Goal: Share content: Share content

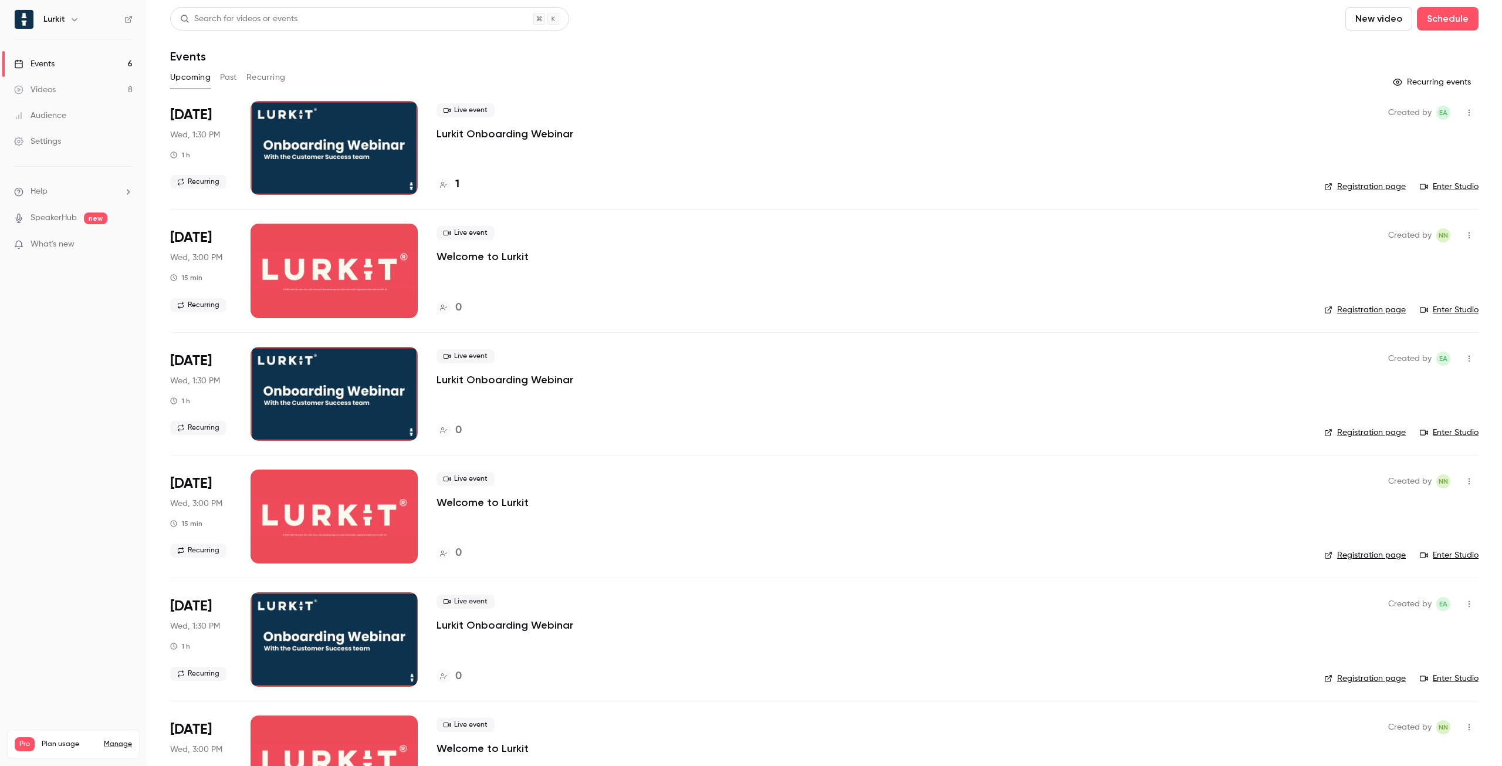
click at [228, 79] on button "Past" at bounding box center [228, 77] width 17 height 19
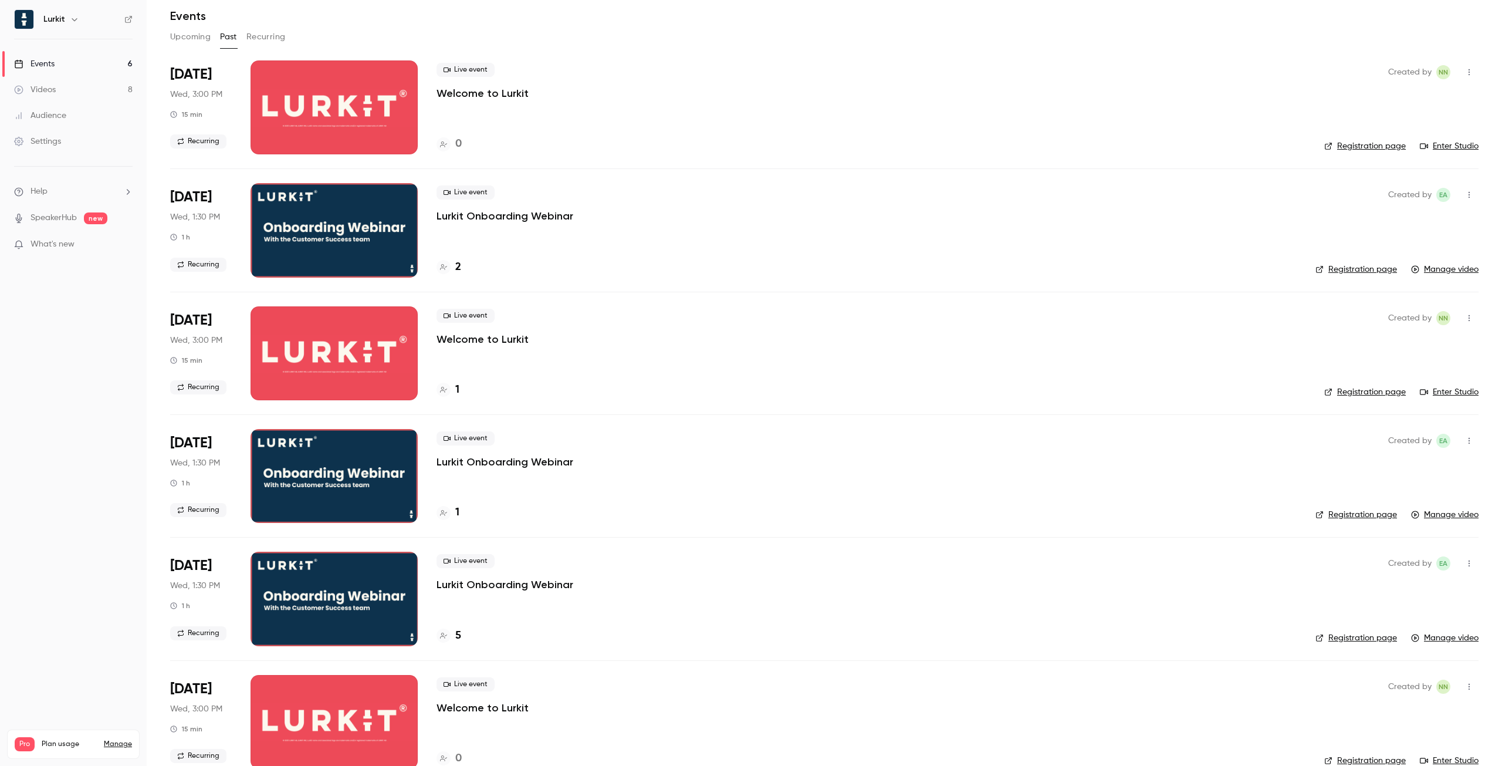
scroll to position [98, 0]
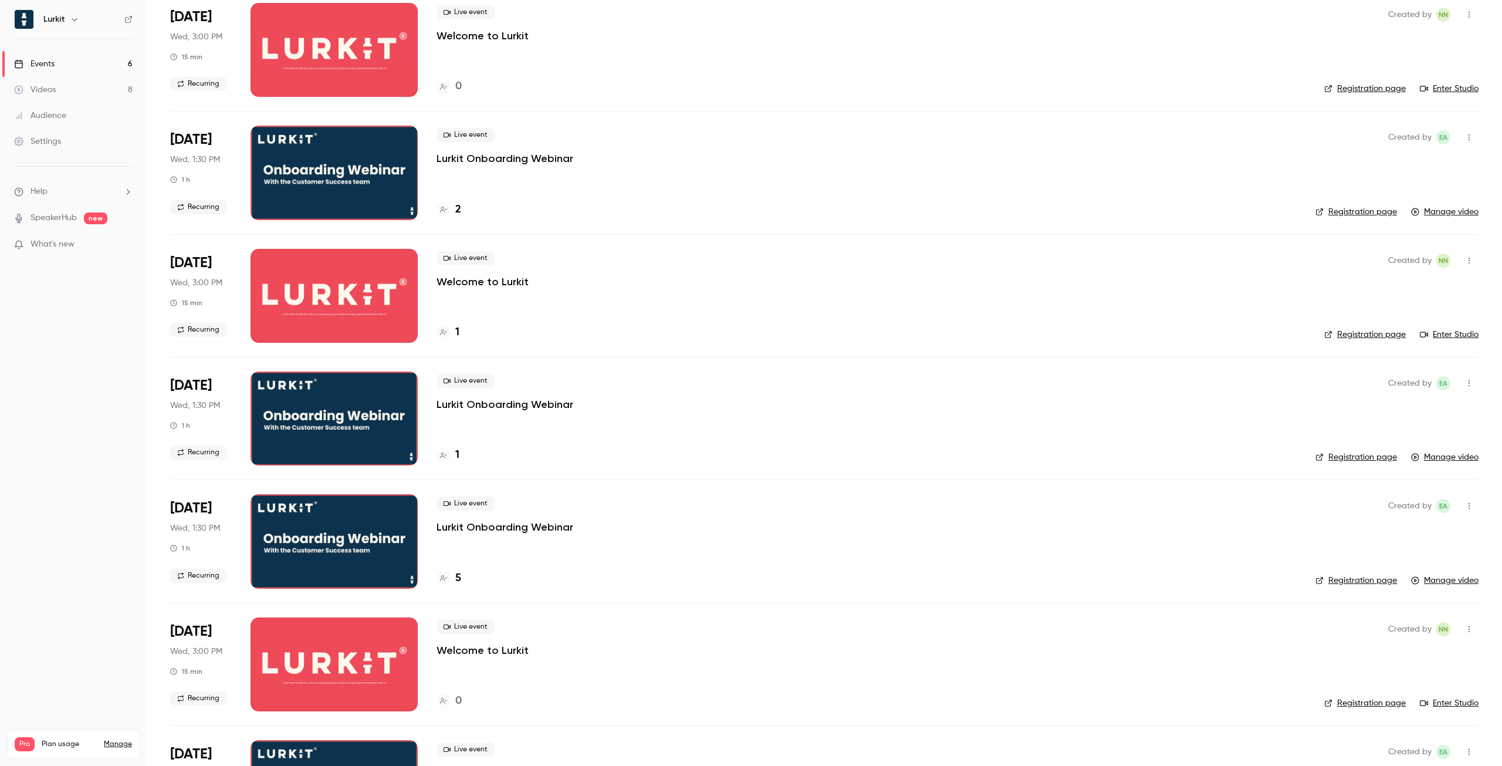
click at [1445, 584] on link "Manage video" at bounding box center [1444, 580] width 67 height 12
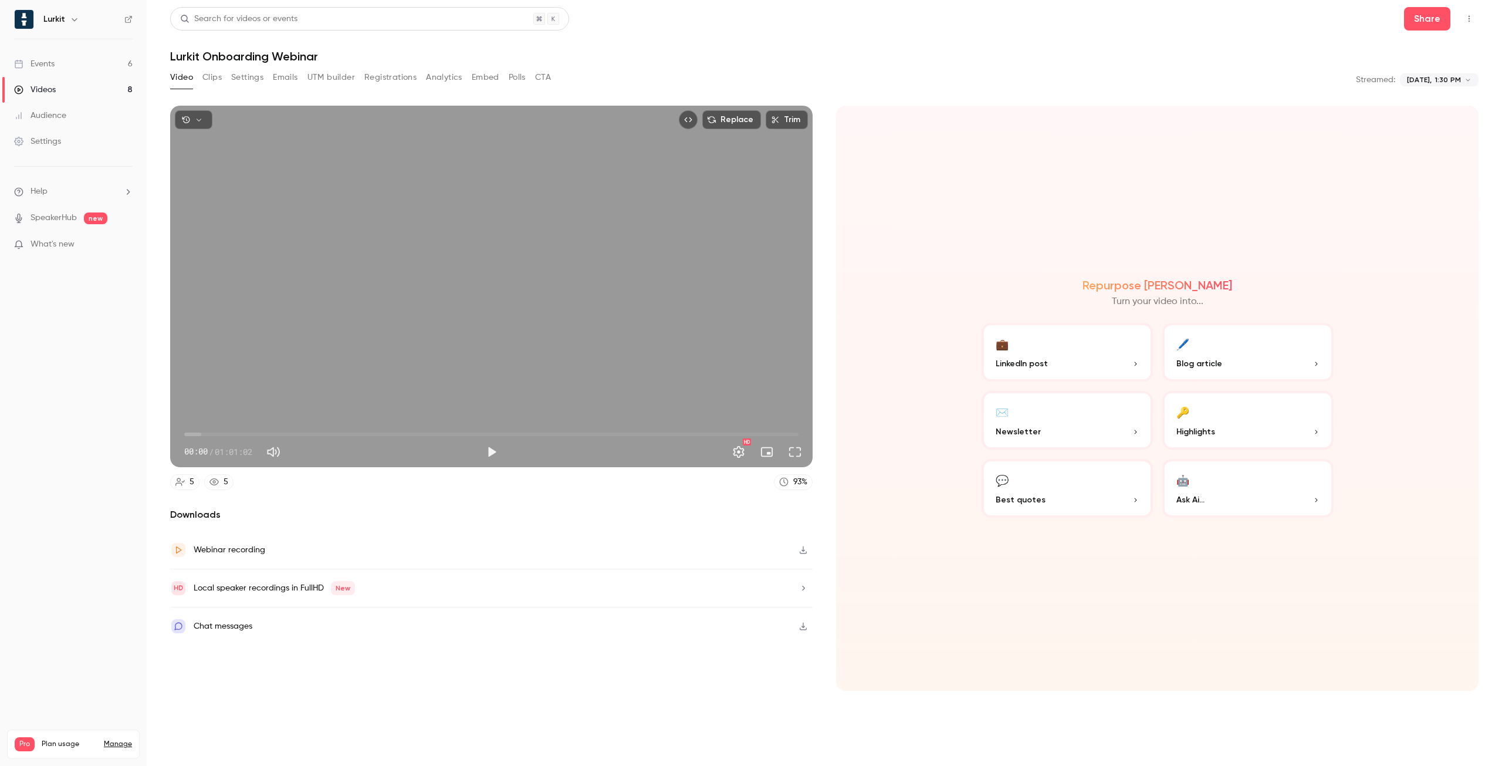
click at [480, 83] on button "Embed" at bounding box center [486, 77] width 28 height 19
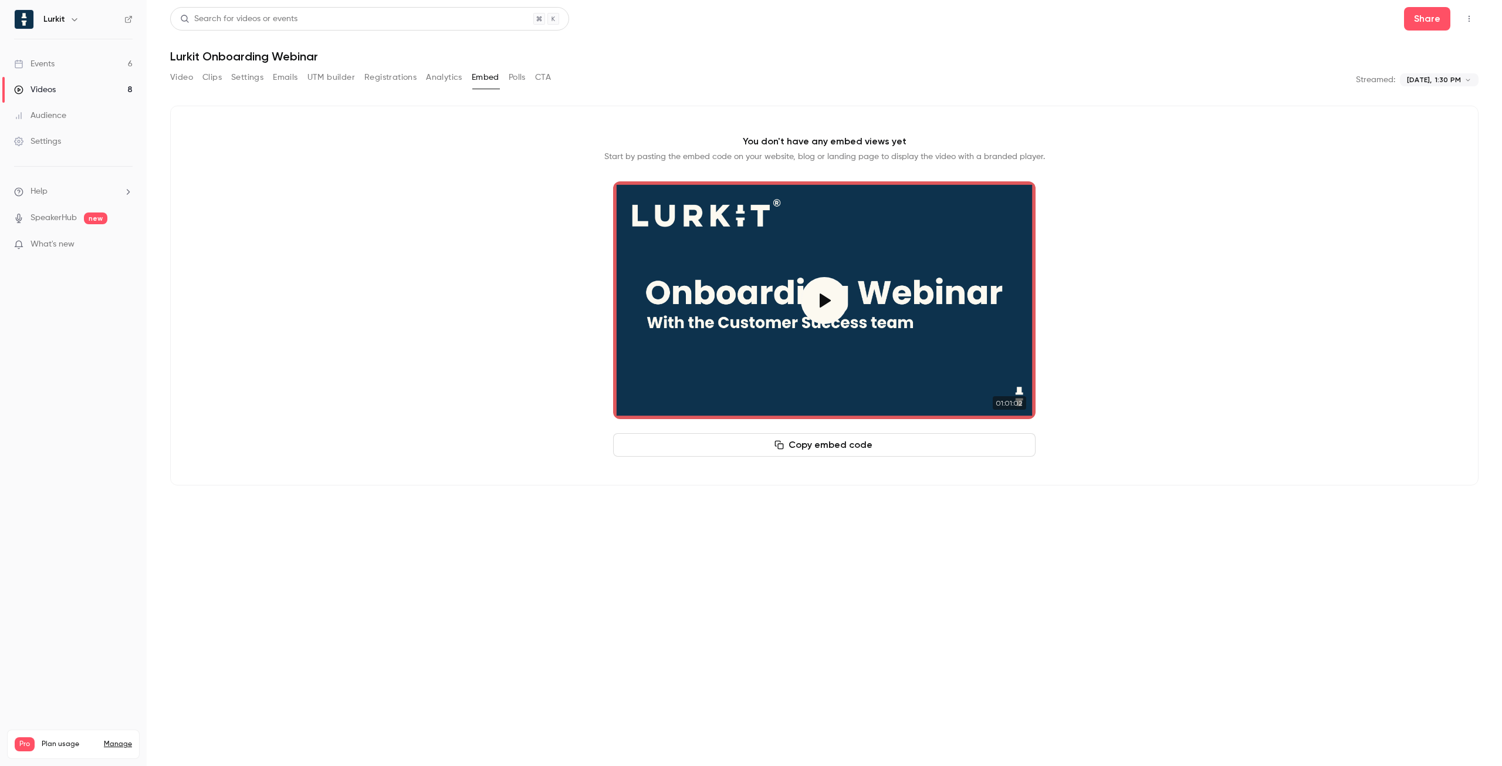
click at [176, 78] on button "Video" at bounding box center [181, 77] width 23 height 19
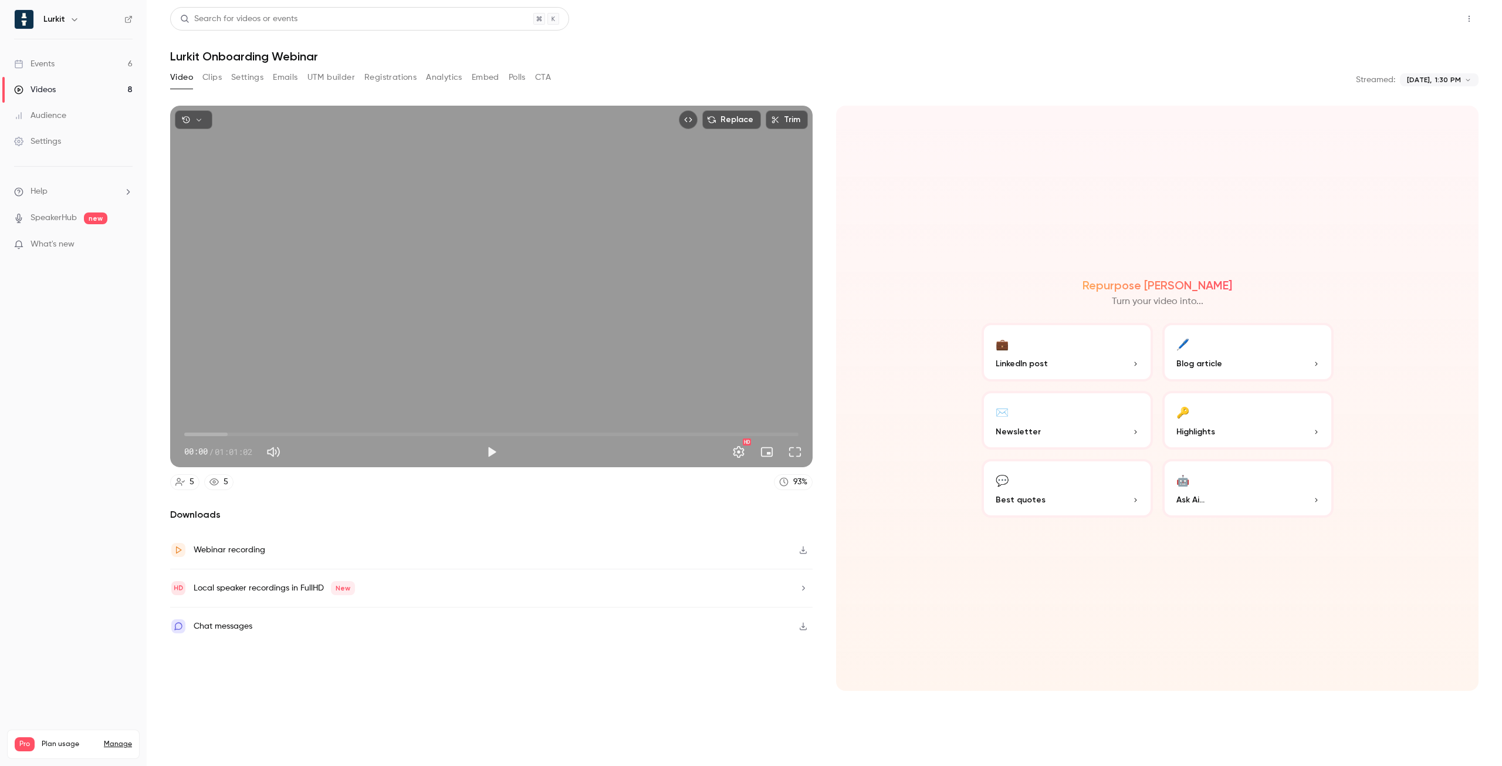
click at [1425, 26] on button "Share" at bounding box center [1427, 18] width 46 height 23
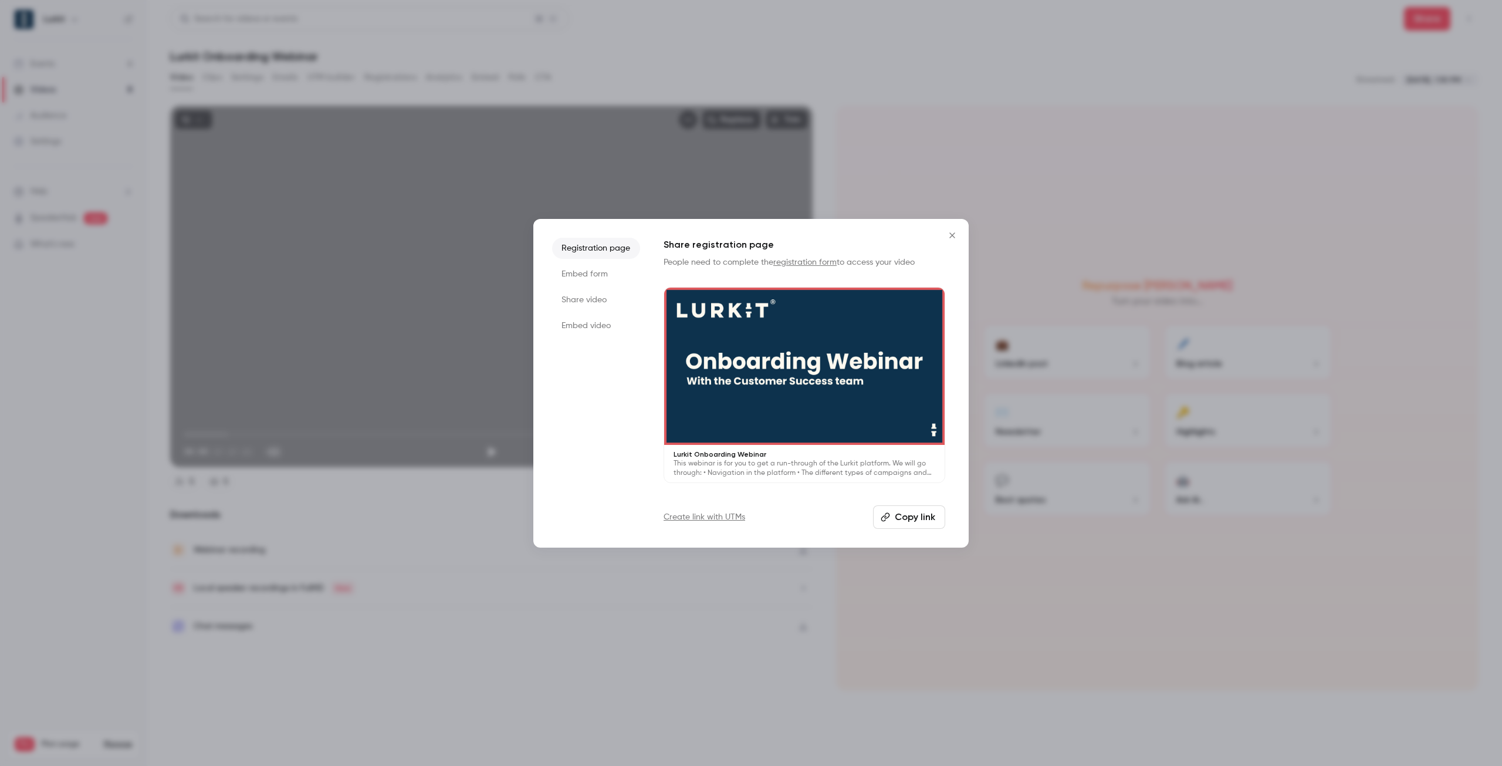
click at [919, 520] on button "Copy link" at bounding box center [909, 516] width 72 height 23
click at [592, 303] on li "Share video" at bounding box center [596, 299] width 88 height 21
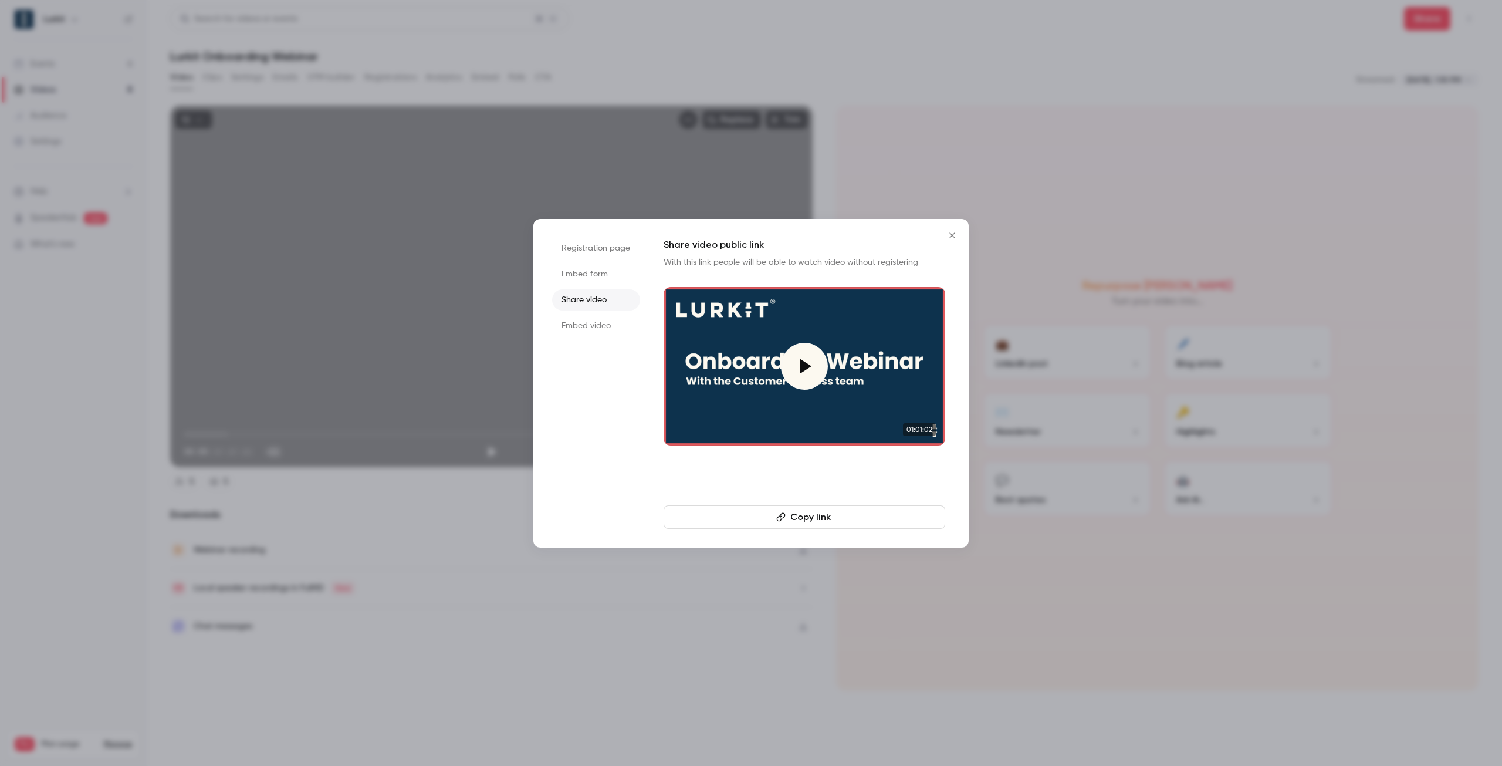
click at [805, 526] on button "Copy link" at bounding box center [804, 516] width 282 height 23
click at [781, 516] on icon "button" at bounding box center [782, 516] width 9 height 9
click at [951, 223] on button "Close" at bounding box center [951, 234] width 23 height 23
